Goal: Find specific page/section

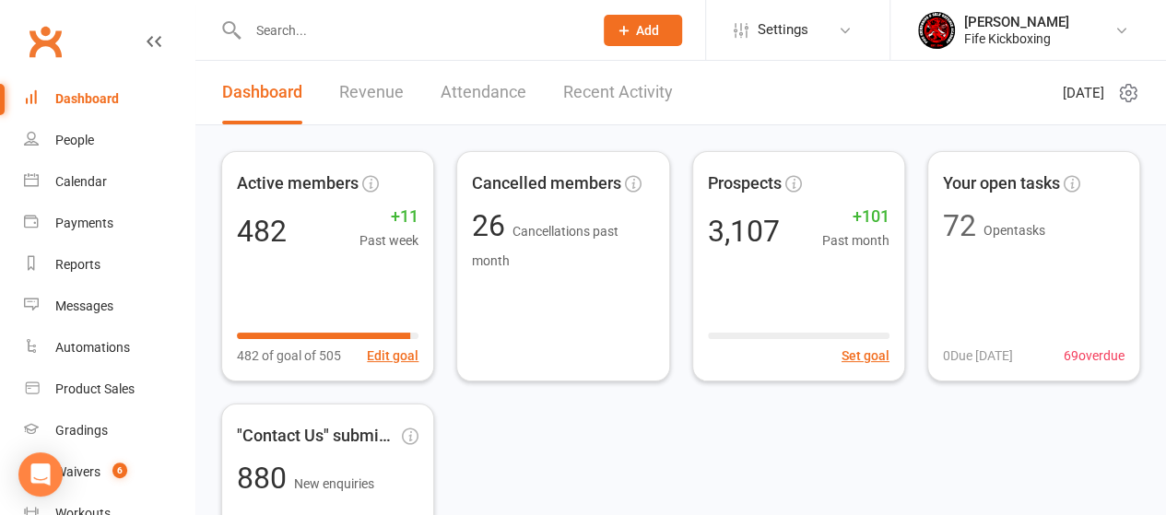
click at [359, 31] on input "text" at bounding box center [411, 31] width 338 height 26
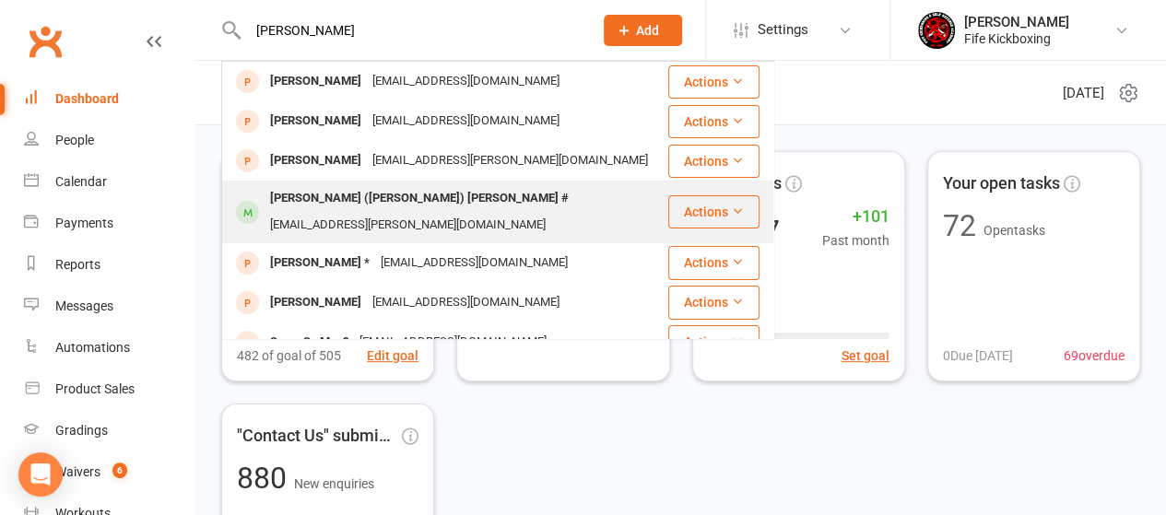
type input "[PERSON_NAME]"
click at [385, 196] on div "[PERSON_NAME] ([PERSON_NAME]) [PERSON_NAME] #" at bounding box center [420, 198] width 310 height 27
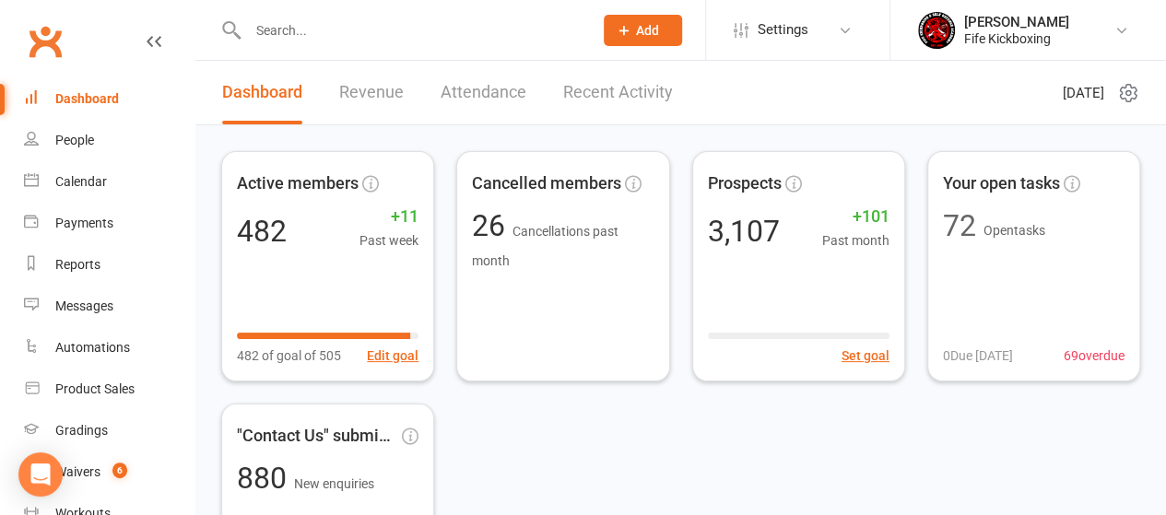
click at [289, 19] on input "text" at bounding box center [411, 31] width 338 height 26
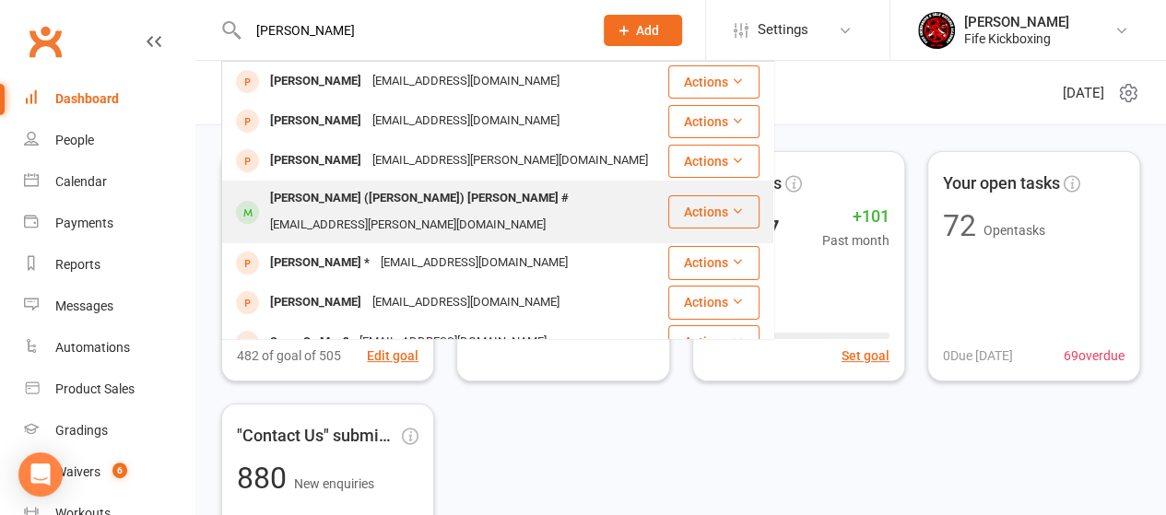
type input "[PERSON_NAME]"
click at [278, 196] on div "[PERSON_NAME] ([PERSON_NAME]) [PERSON_NAME] #" at bounding box center [420, 198] width 310 height 27
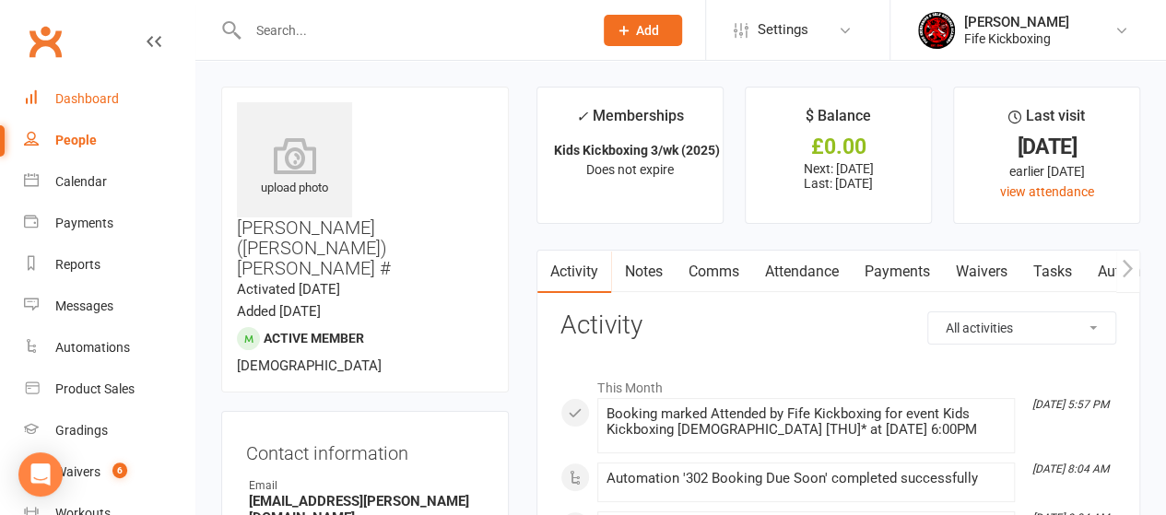
click at [89, 100] on div "Dashboard" at bounding box center [87, 98] width 64 height 15
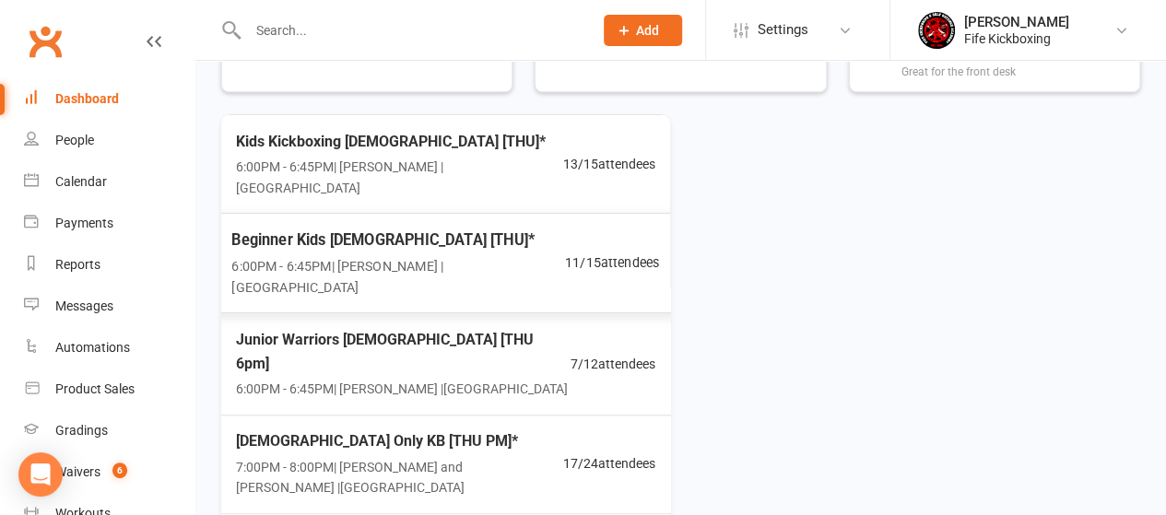
scroll to position [82, 0]
